Goal: Find contact information: Find contact information

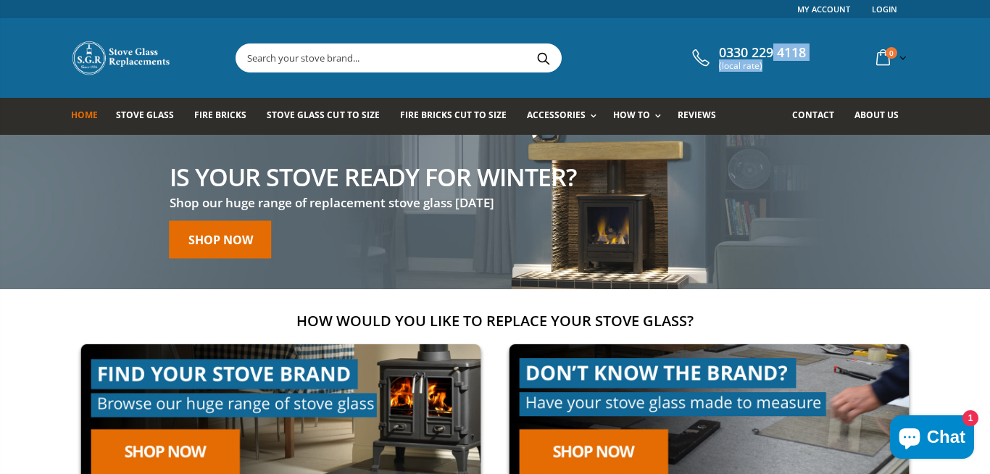
drag, startPoint x: 837, startPoint y: 53, endPoint x: 797, endPoint y: 68, distance: 42.7
click at [776, 51] on div "0330 229 4118 (local rate) 0 item(s) 0 item(s) You have no items in your shoppi…" at bounding box center [804, 58] width 231 height 30
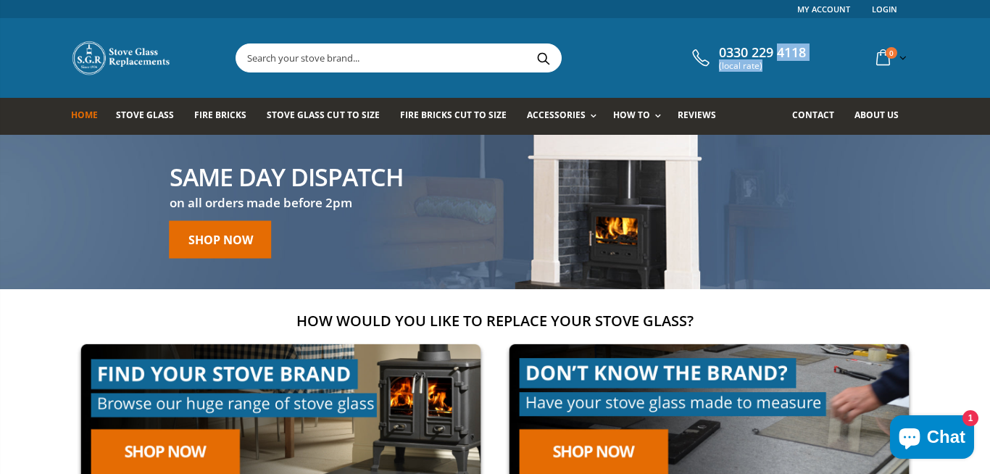
click at [811, 60] on div "0330 229 4118 (local rate) 0 item(s) 0 item(s) You have no items in your shoppi…" at bounding box center [804, 58] width 231 height 30
drag, startPoint x: 811, startPoint y: 59, endPoint x: 737, endPoint y: 47, distance: 75.6
click at [737, 47] on div "0330 229 4118 (local rate) 0 item(s) 0 item(s) You have no items in your shoppi…" at bounding box center [804, 58] width 231 height 30
copy span "0 229 4118"
drag, startPoint x: 725, startPoint y: 56, endPoint x: 813, endPoint y: 52, distance: 88.5
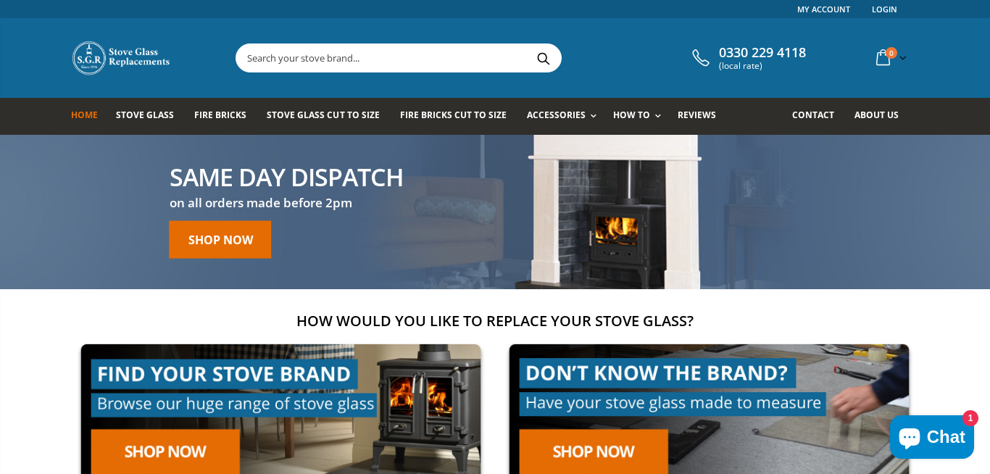
click at [784, 51] on span "0330 229 4118" at bounding box center [762, 53] width 87 height 16
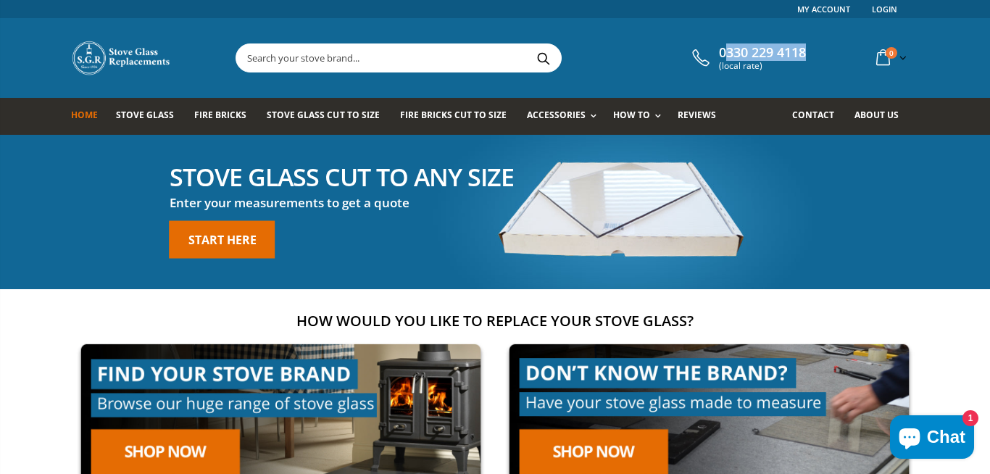
drag, startPoint x: 815, startPoint y: 48, endPoint x: 724, endPoint y: 58, distance: 91.9
click at [724, 58] on div "0330 229 4118 (local rate) 0 item(s) 0 item(s) You have no items in your shoppi…" at bounding box center [804, 58] width 231 height 30
copy span "[PHONE_NUMBER]"
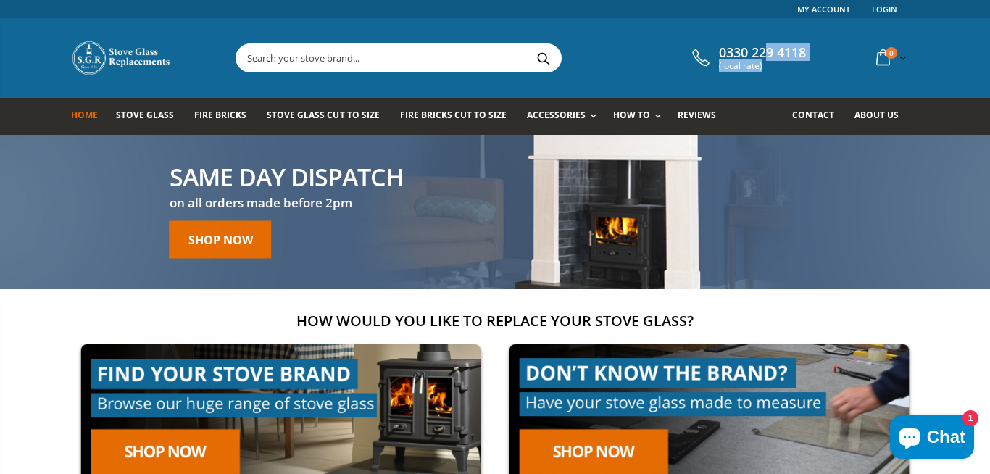
click at [819, 45] on div "0330 229 4118 (local rate) 0 item(s) 0 item(s) You have no items in your shoppi…" at bounding box center [804, 58] width 231 height 30
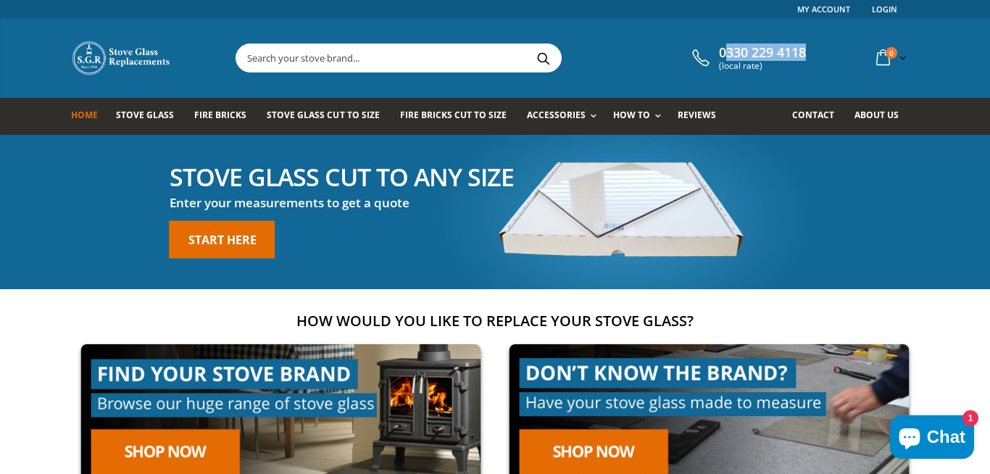
drag, startPoint x: 821, startPoint y: 45, endPoint x: 723, endPoint y: 55, distance: 98.4
click at [723, 55] on div "0330 229 4118 (local rate) 0 item(s) 0 item(s) You have no items in your shoppi…" at bounding box center [495, 58] width 870 height 80
copy span "[PHONE_NUMBER]"
